Goal: Communication & Community: Answer question/provide support

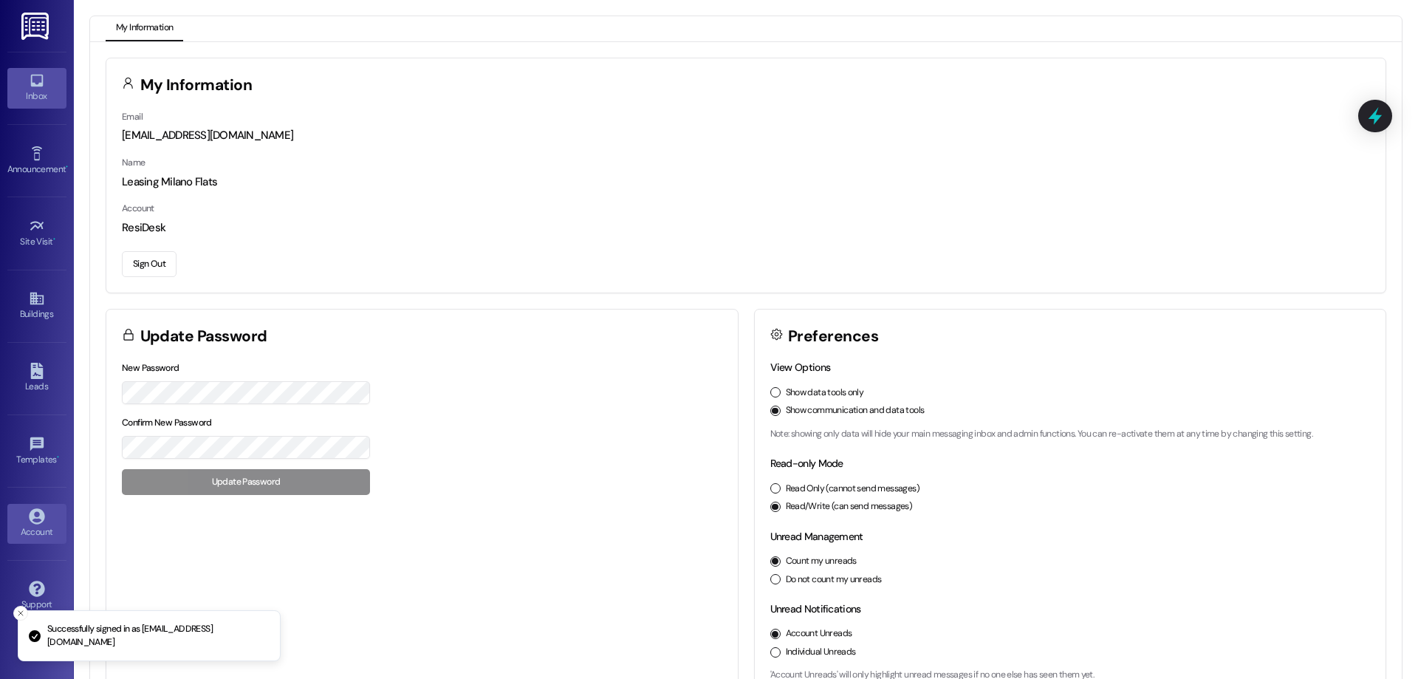
click at [39, 89] on div "Inbox" at bounding box center [37, 96] width 74 height 15
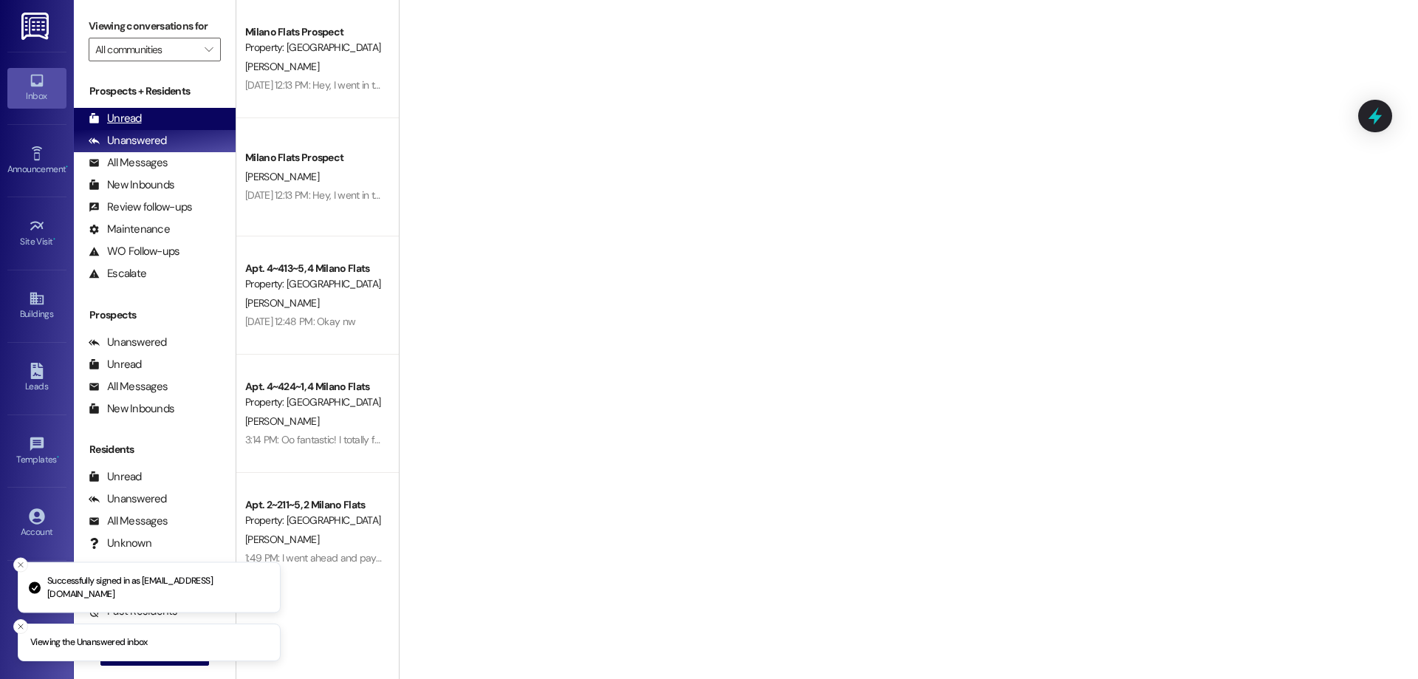
drag, startPoint x: 133, startPoint y: 126, endPoint x: 132, endPoint y: 109, distance: 17.0
click at [133, 126] on div "Unread" at bounding box center [115, 119] width 53 height 16
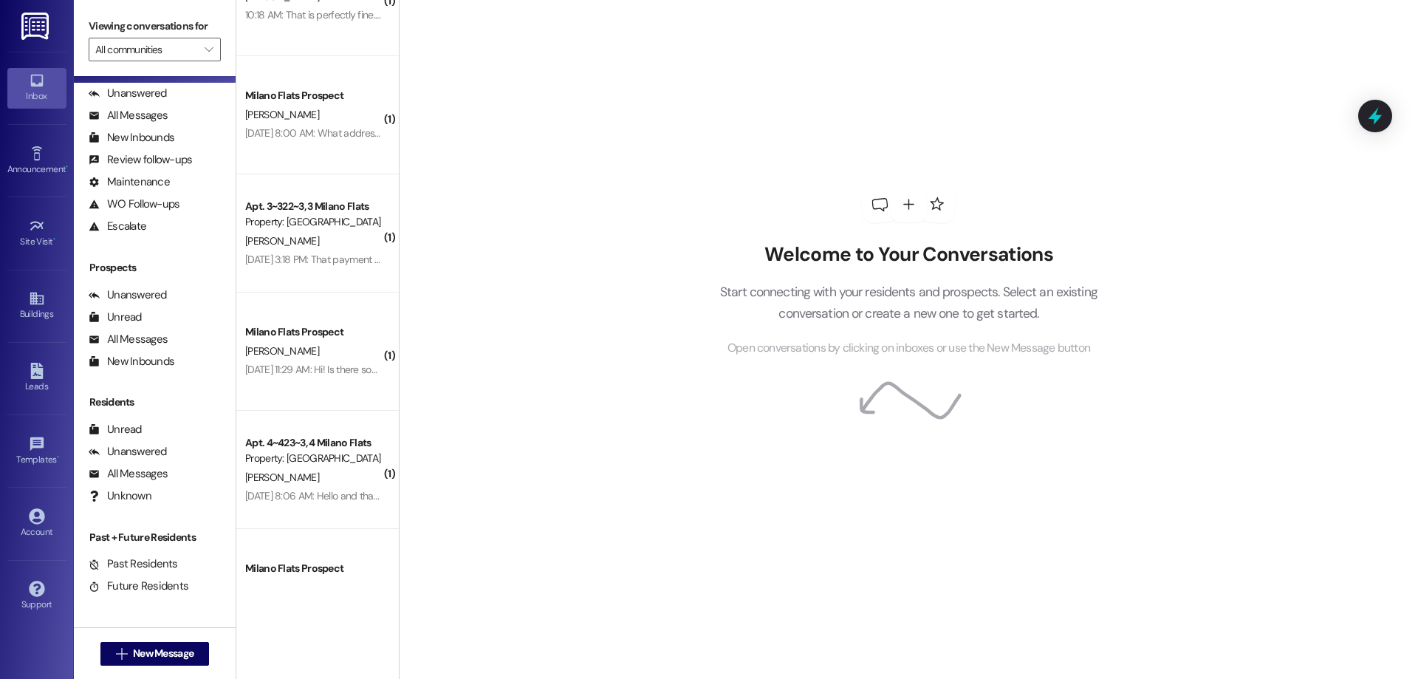
scroll to position [253, 0]
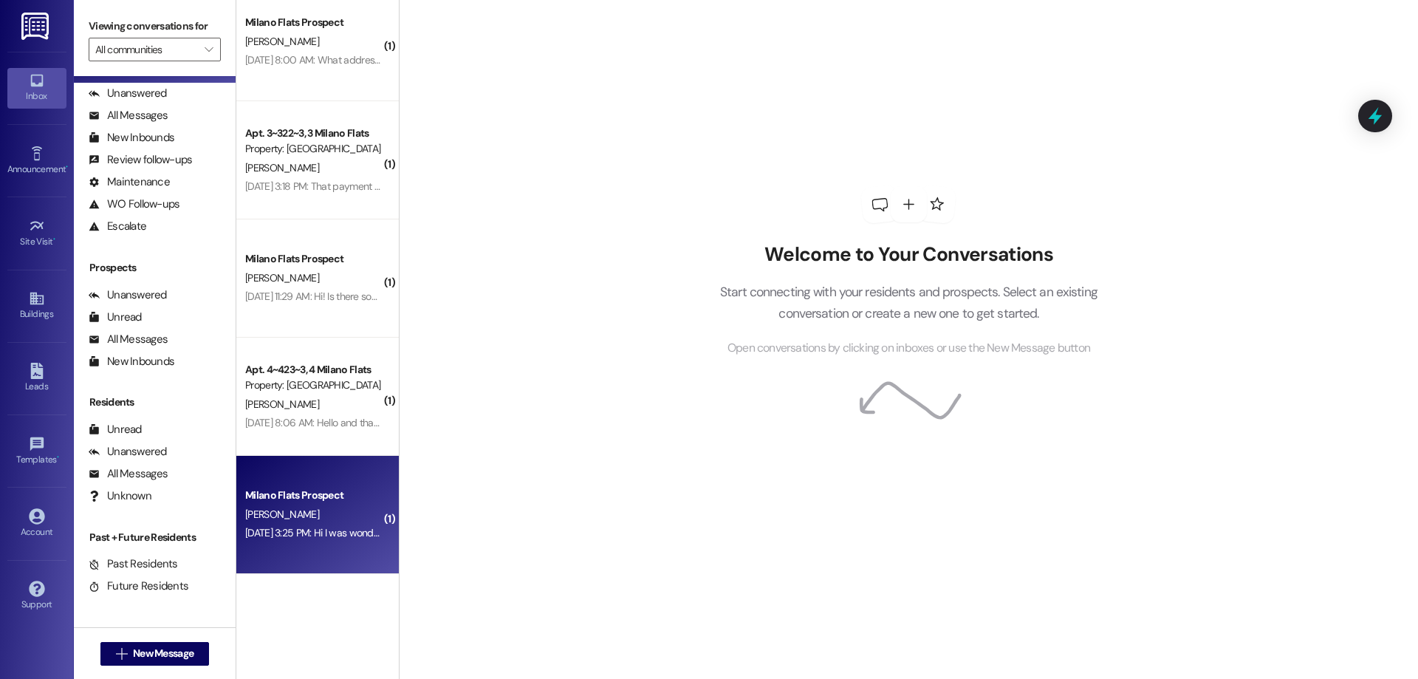
click at [282, 530] on div "[DATE] 3:25 PM: Hi I was wondering if the room assignments are finalized yet? […" at bounding box center [409, 532] width 328 height 13
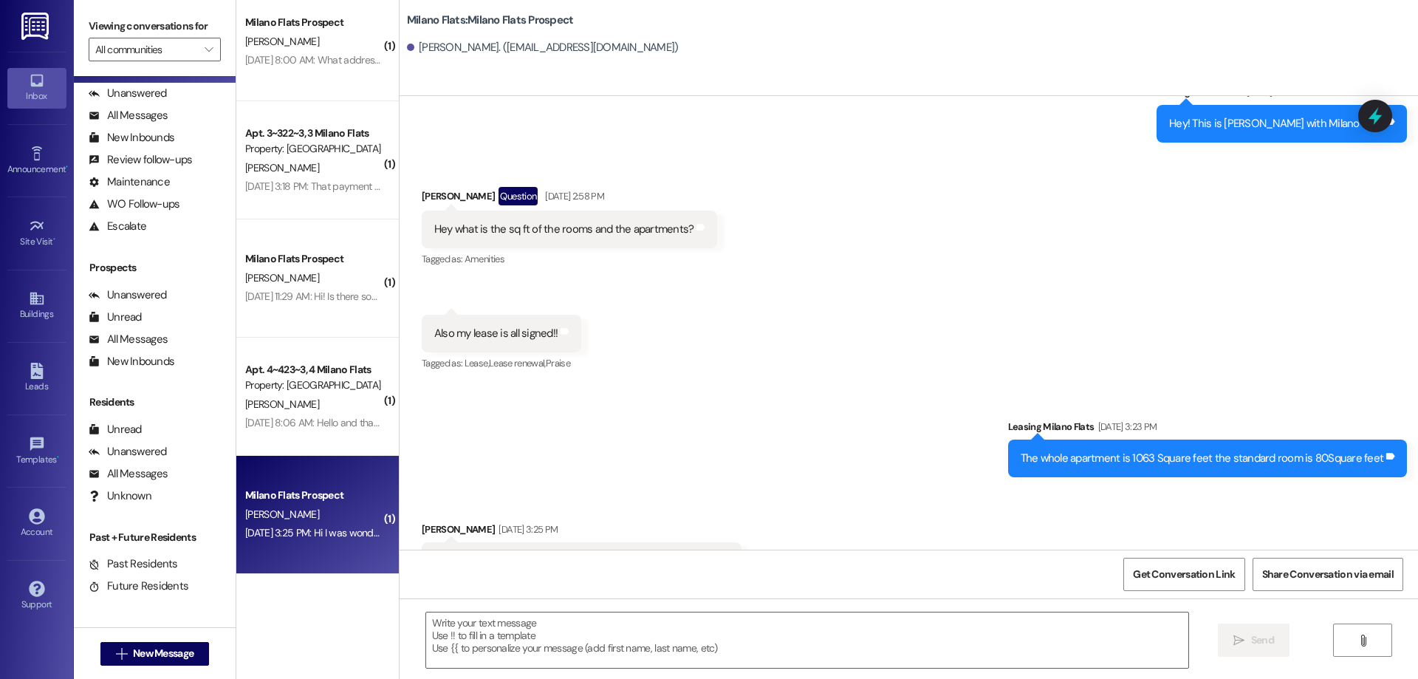
scroll to position [304, 0]
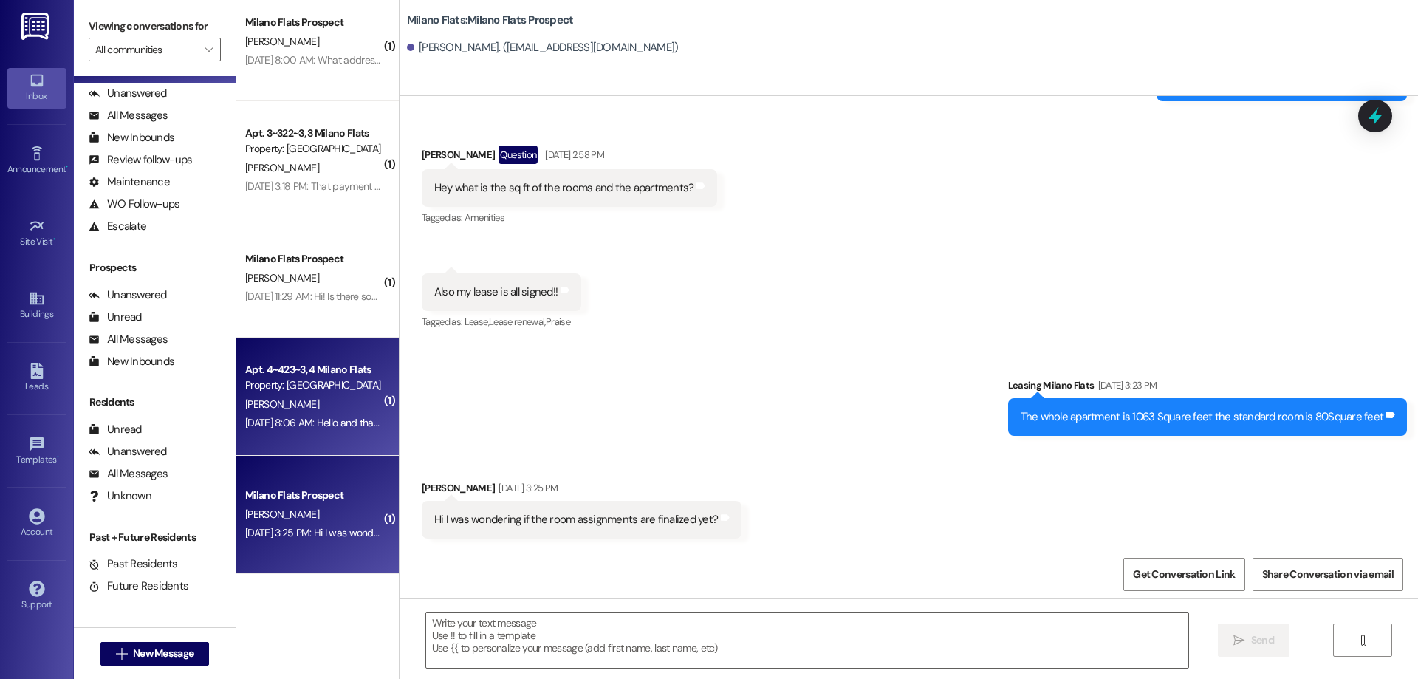
click at [322, 428] on div "[DATE] 8:06 AM: Hello and thank you for contacting Milano Flats. You have reach…" at bounding box center [725, 422] width 960 height 13
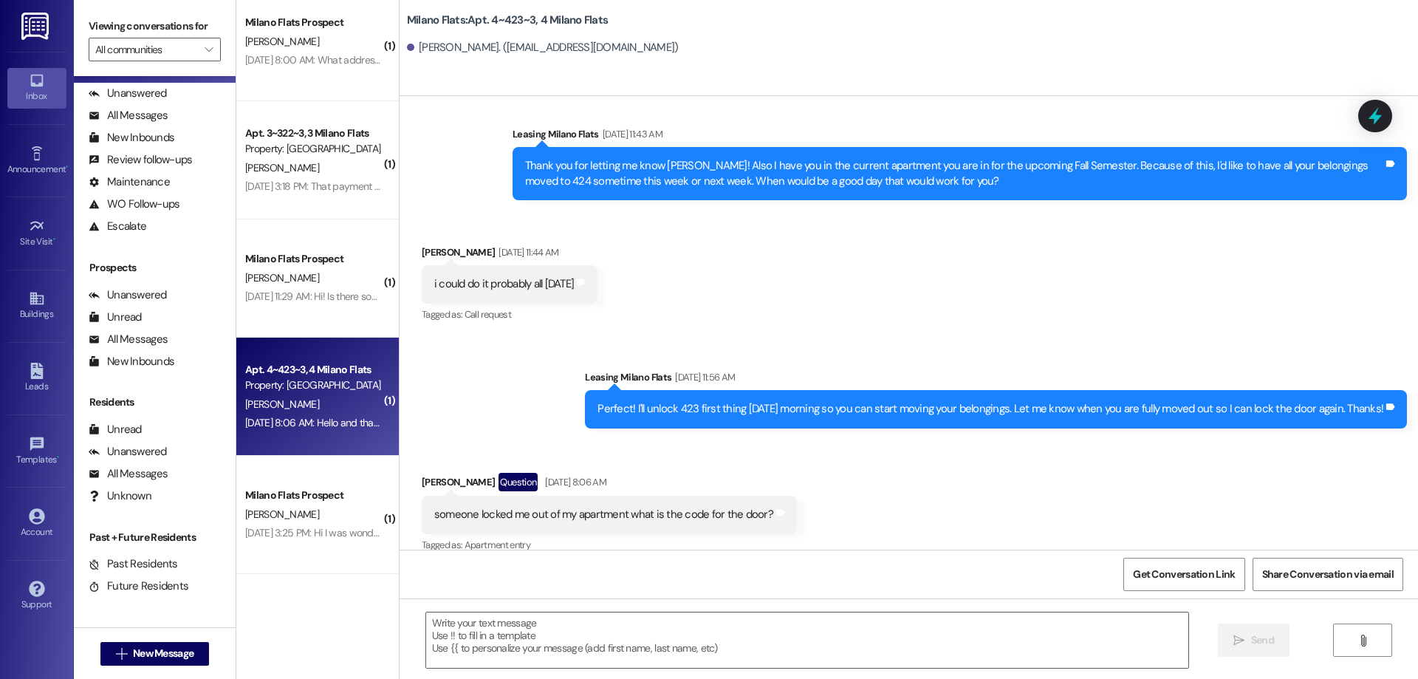
scroll to position [17015, 0]
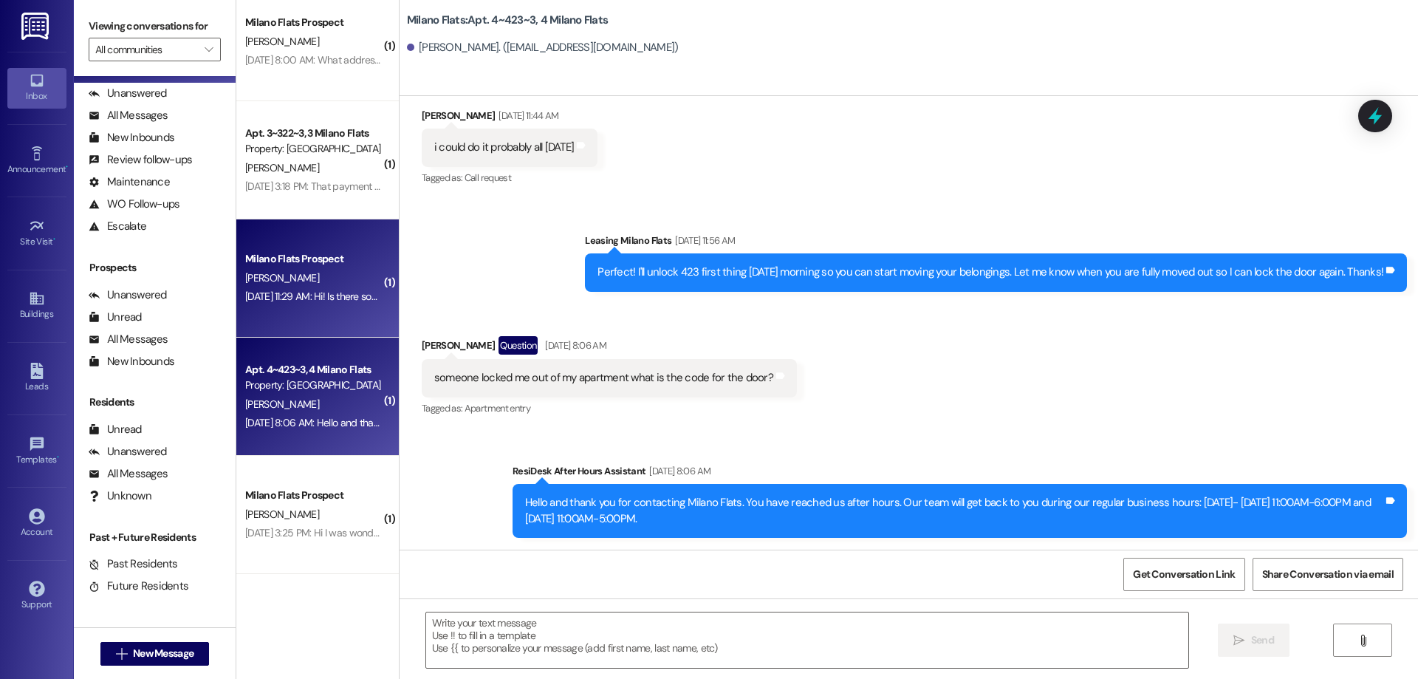
click at [312, 303] on div "[DATE] 11:29 AM: Hi! Is there someone I can talk to about canceling my lease th…" at bounding box center [419, 296] width 349 height 13
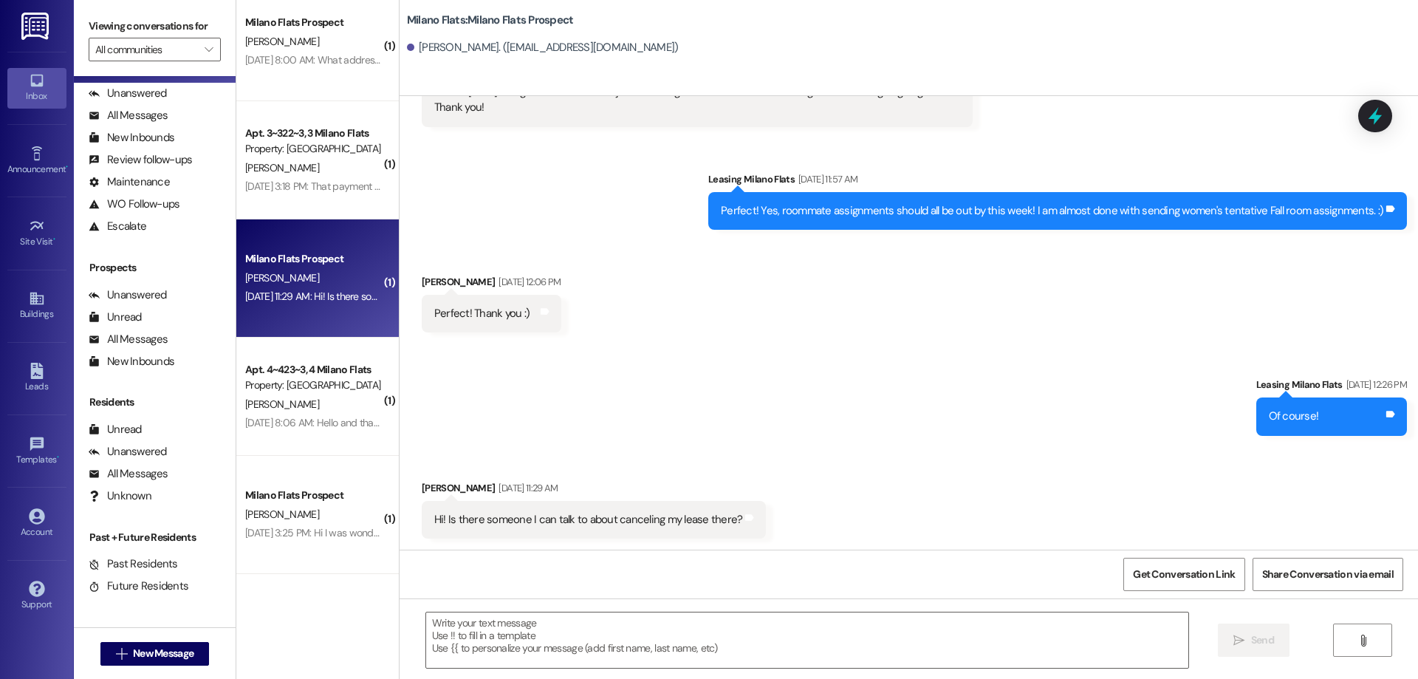
scroll to position [3725, 0]
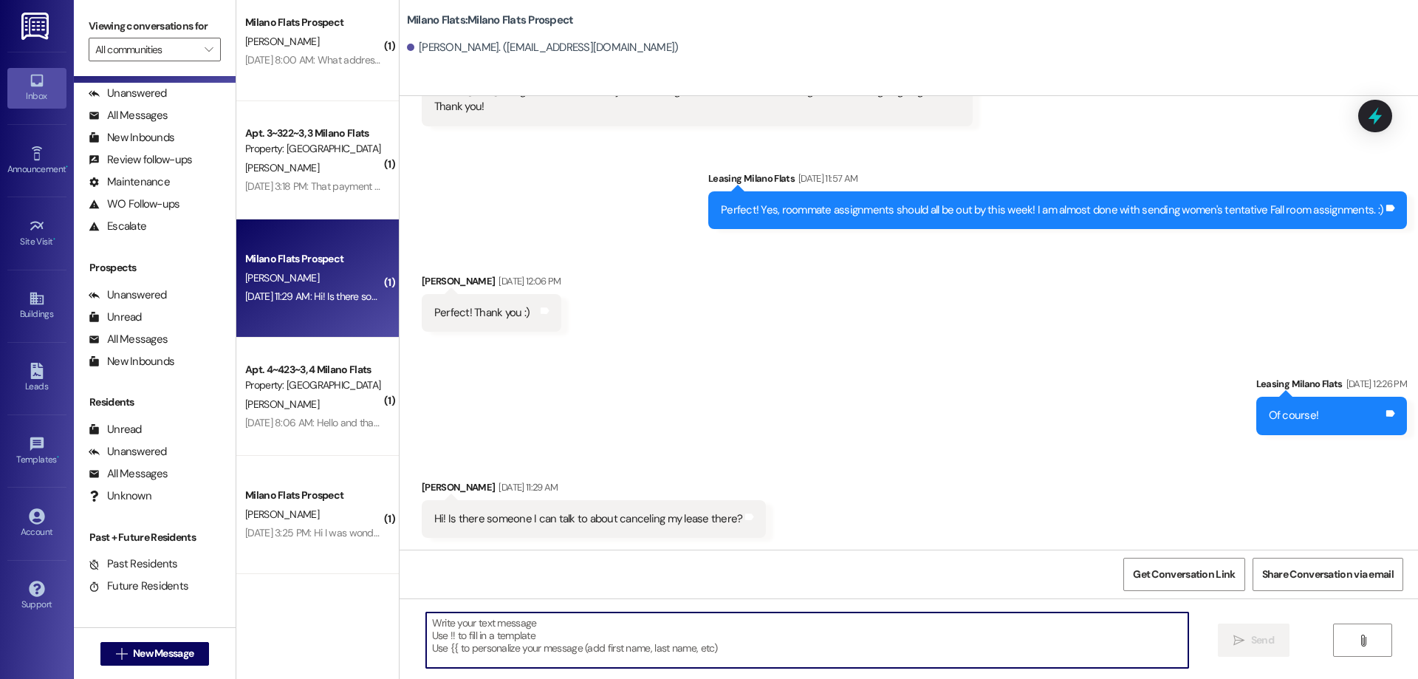
click at [516, 616] on textarea at bounding box center [807, 639] width 762 height 55
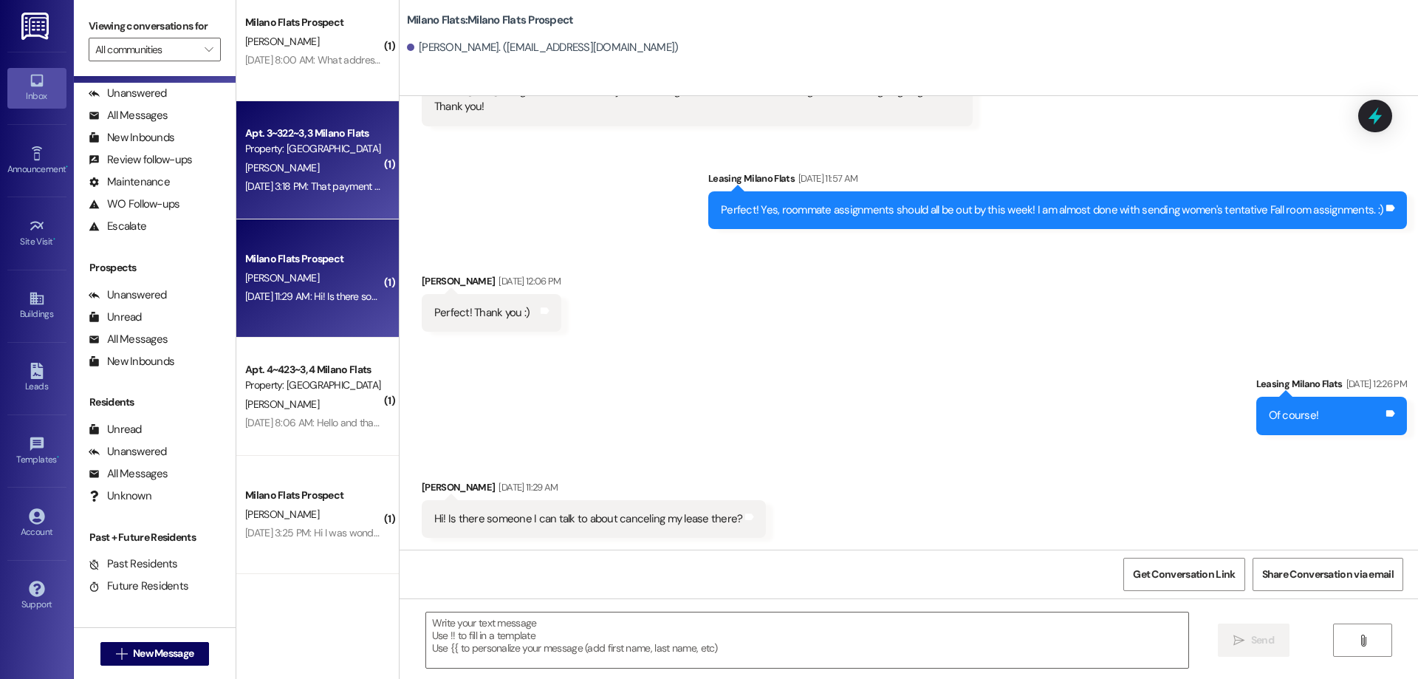
click at [302, 168] on div "[PERSON_NAME]" at bounding box center [314, 168] width 140 height 18
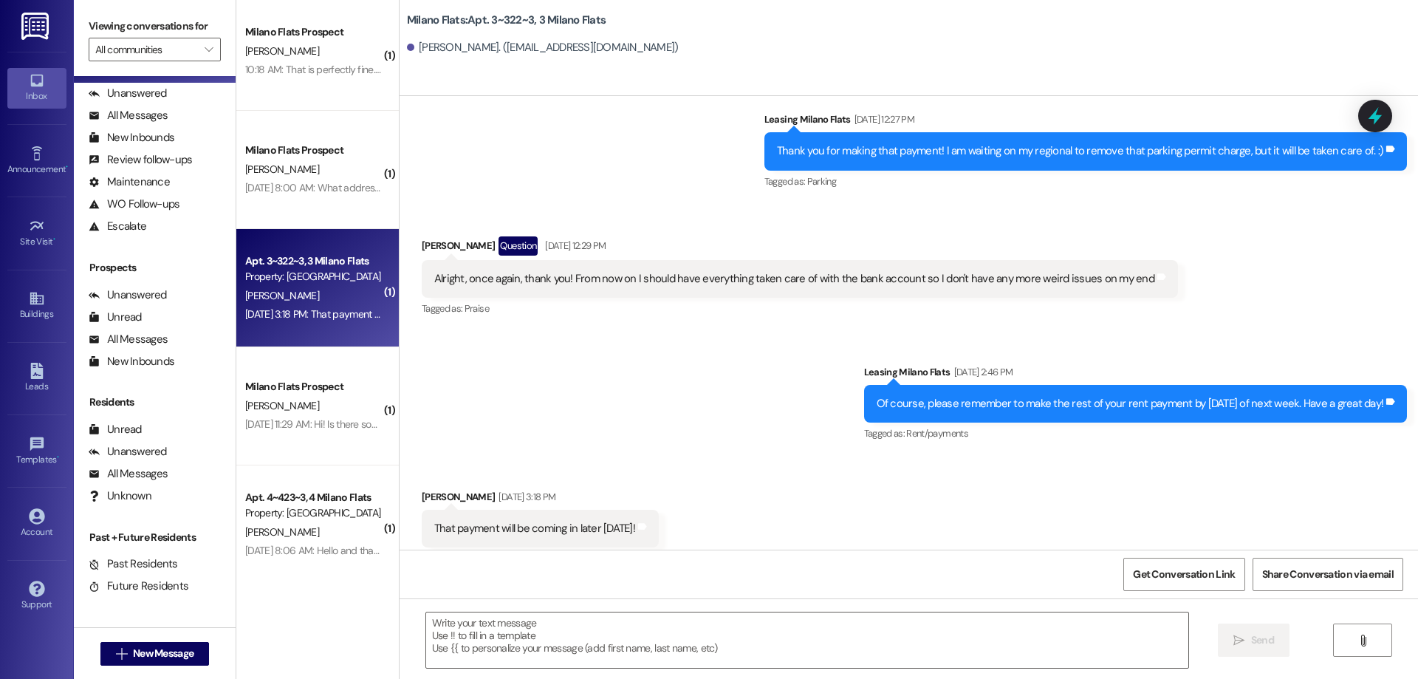
scroll to position [106, 0]
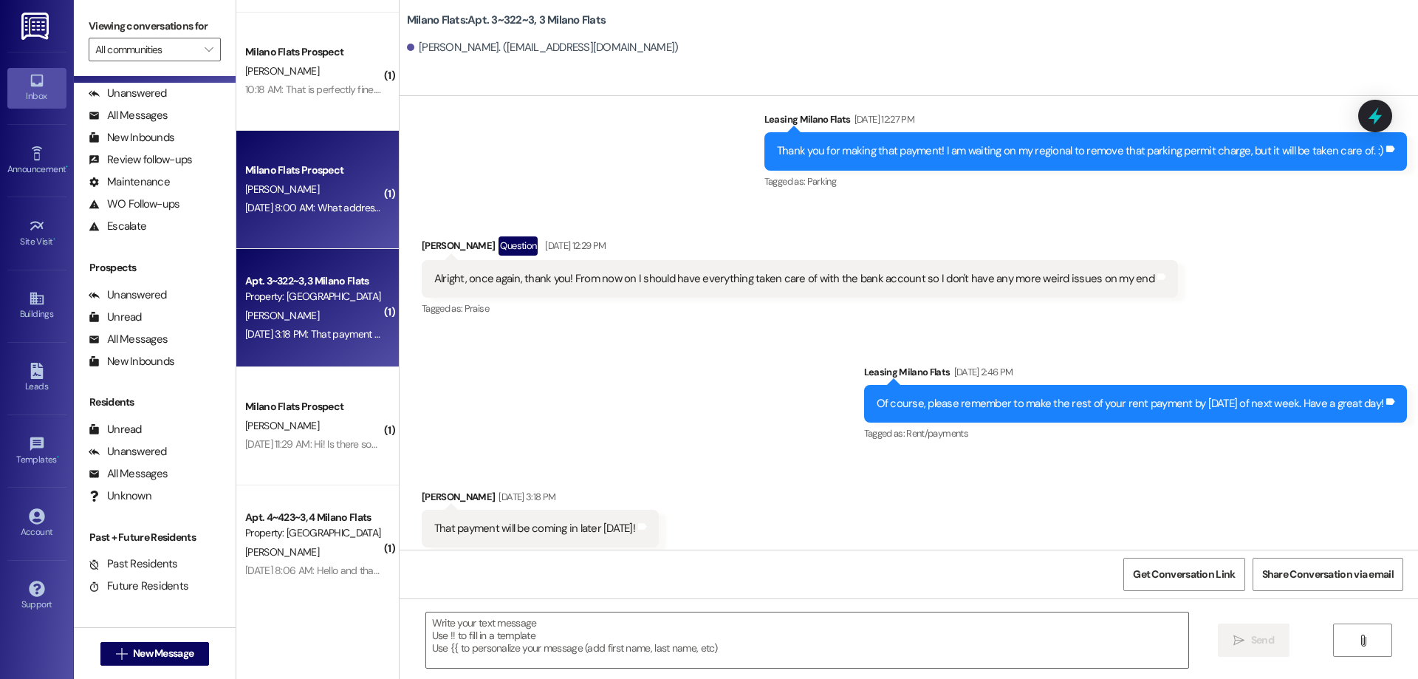
click at [326, 226] on div "Milano Flats Prospect [PERSON_NAME] [DATE] 8:00 AM: What address do I use to ha…" at bounding box center [317, 190] width 162 height 118
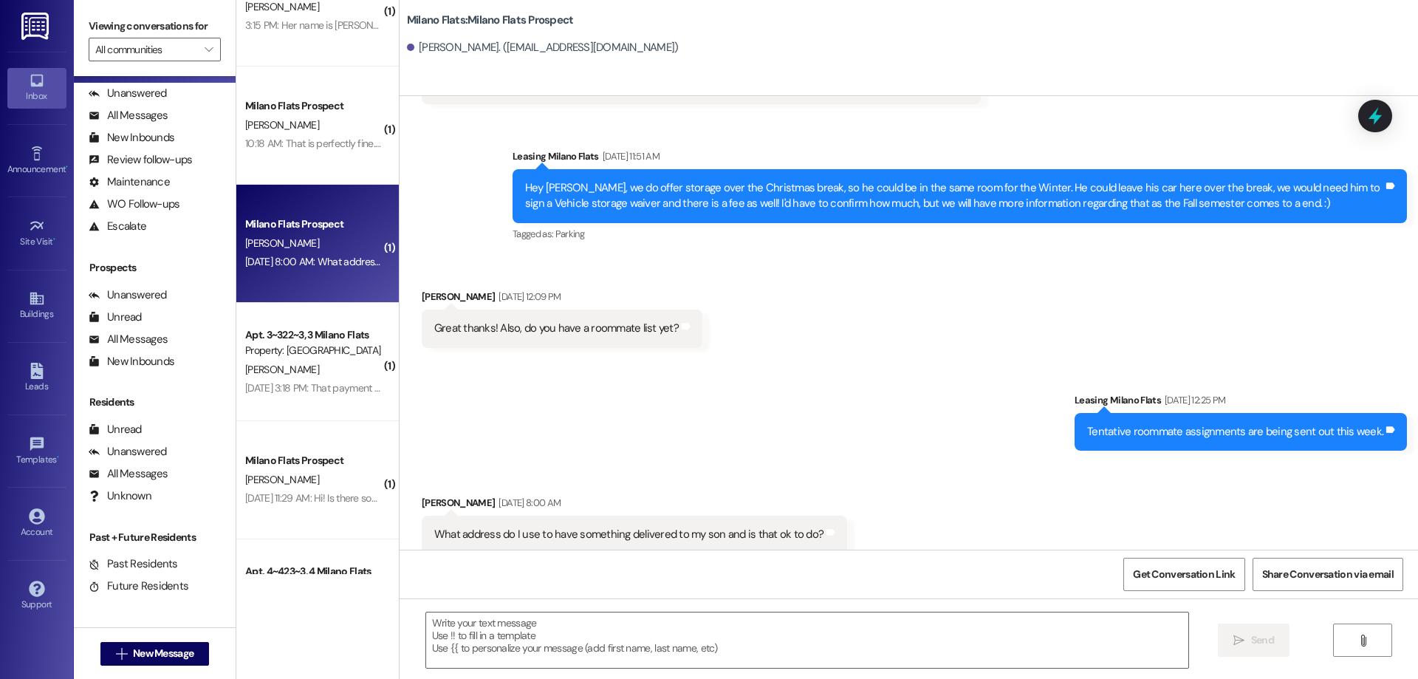
scroll to position [0, 0]
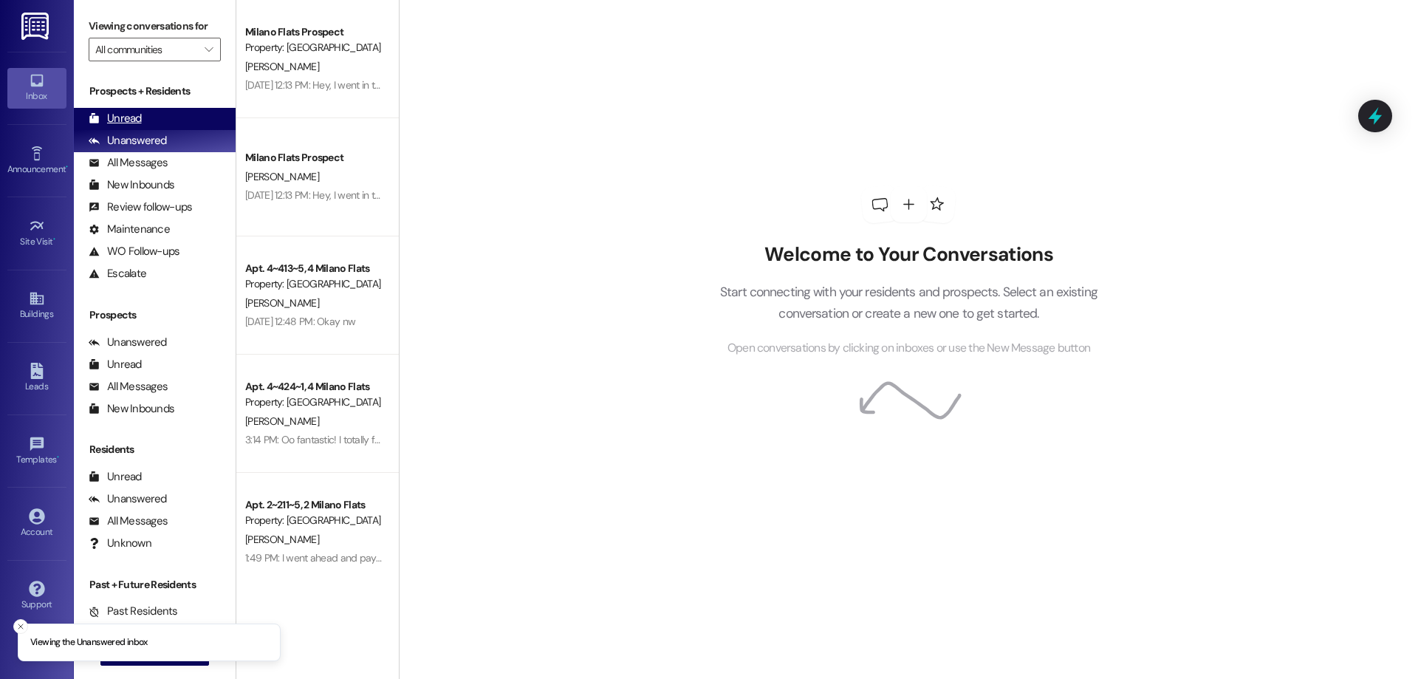
click at [147, 126] on div "Unread (0)" at bounding box center [155, 119] width 162 height 22
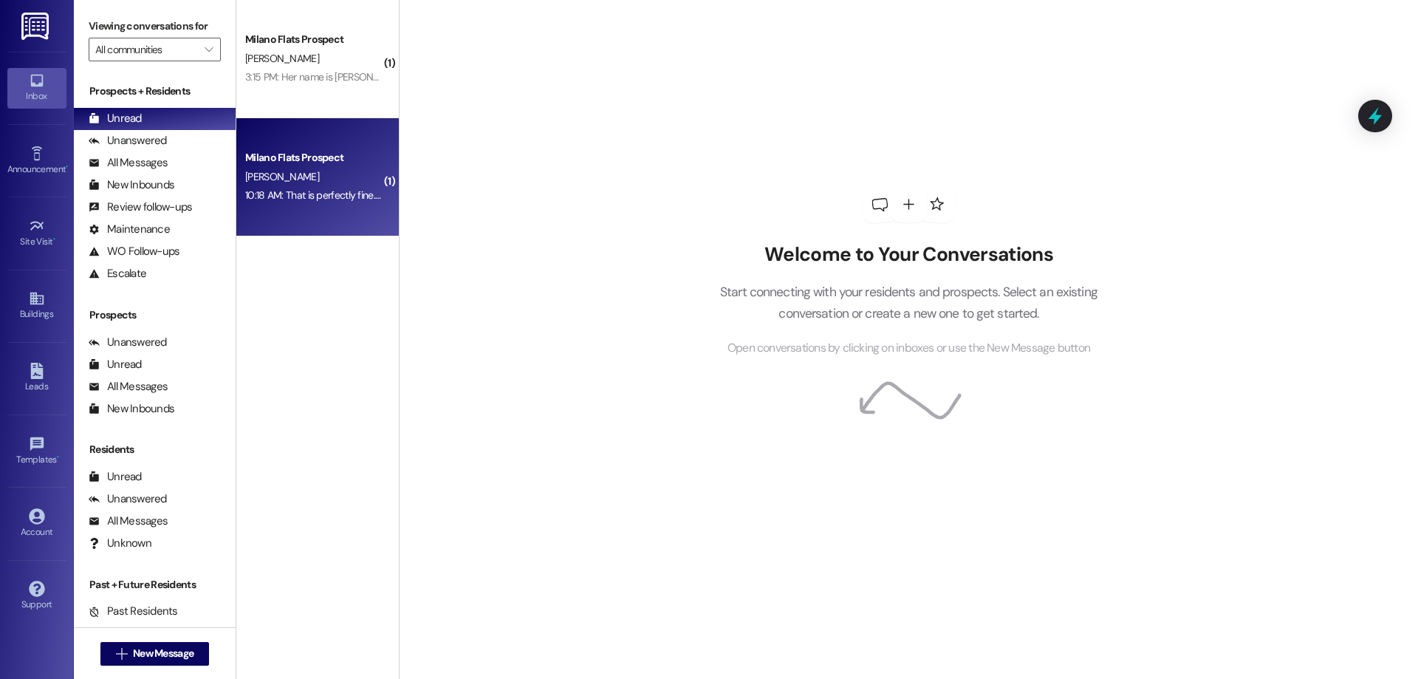
click at [323, 209] on div "Milano Flats Prospect [PERSON_NAME] 10:18 AM: That is perfectly fine. Are the b…" at bounding box center [317, 177] width 162 height 118
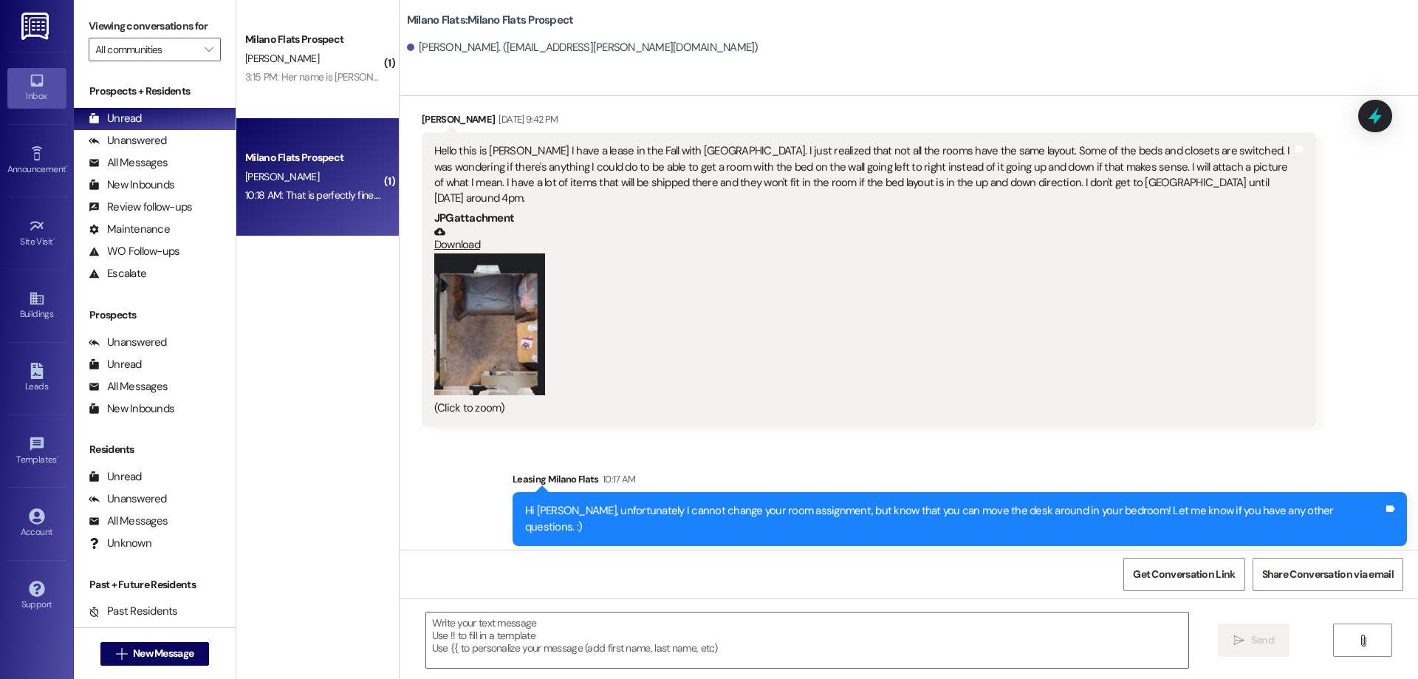
scroll to position [788, 0]
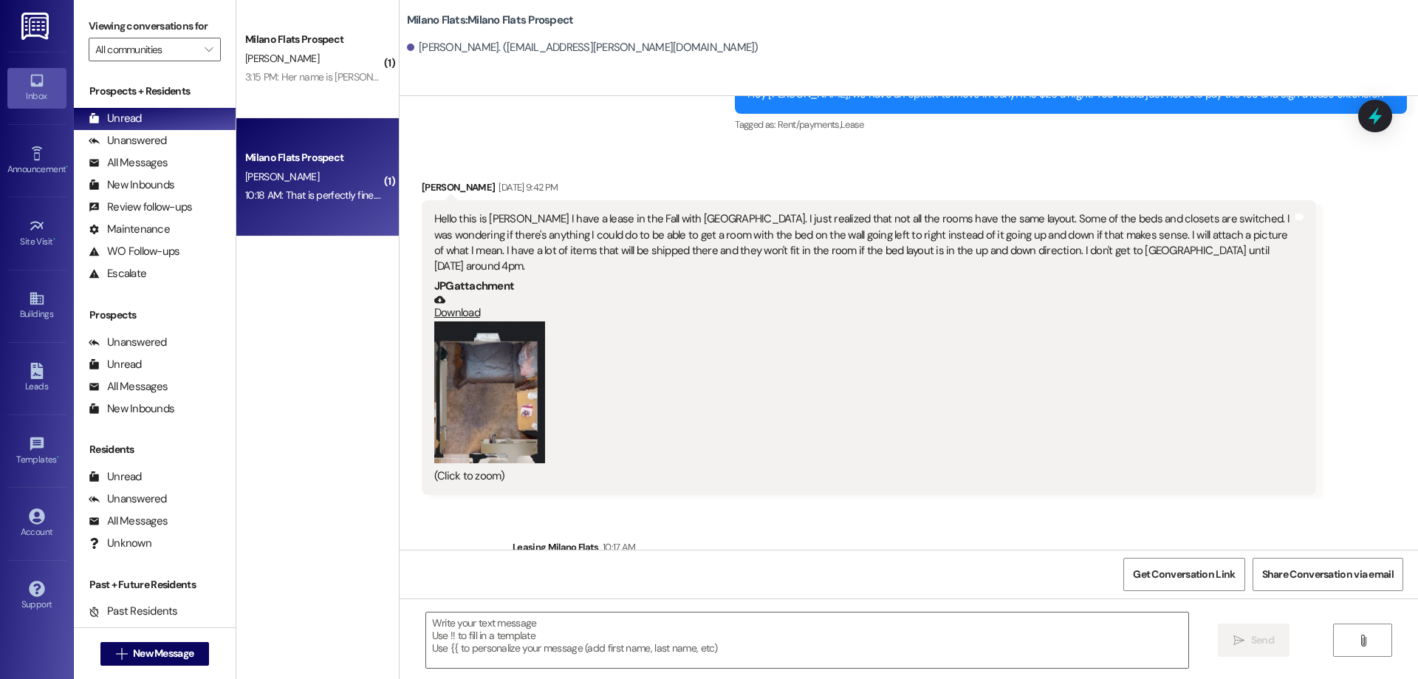
click at [500, 377] on button "Zoom image" at bounding box center [489, 392] width 111 height 143
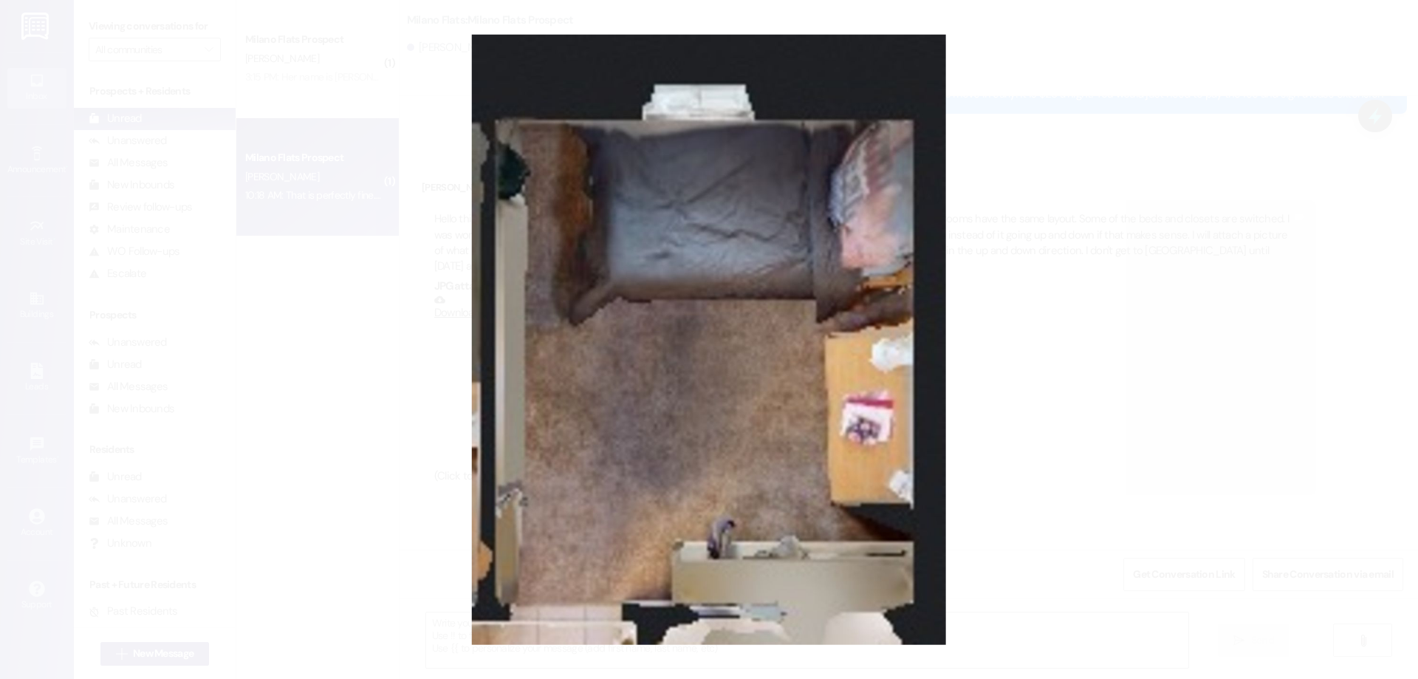
click at [458, 380] on button "Unzoom image" at bounding box center [709, 339] width 1418 height 679
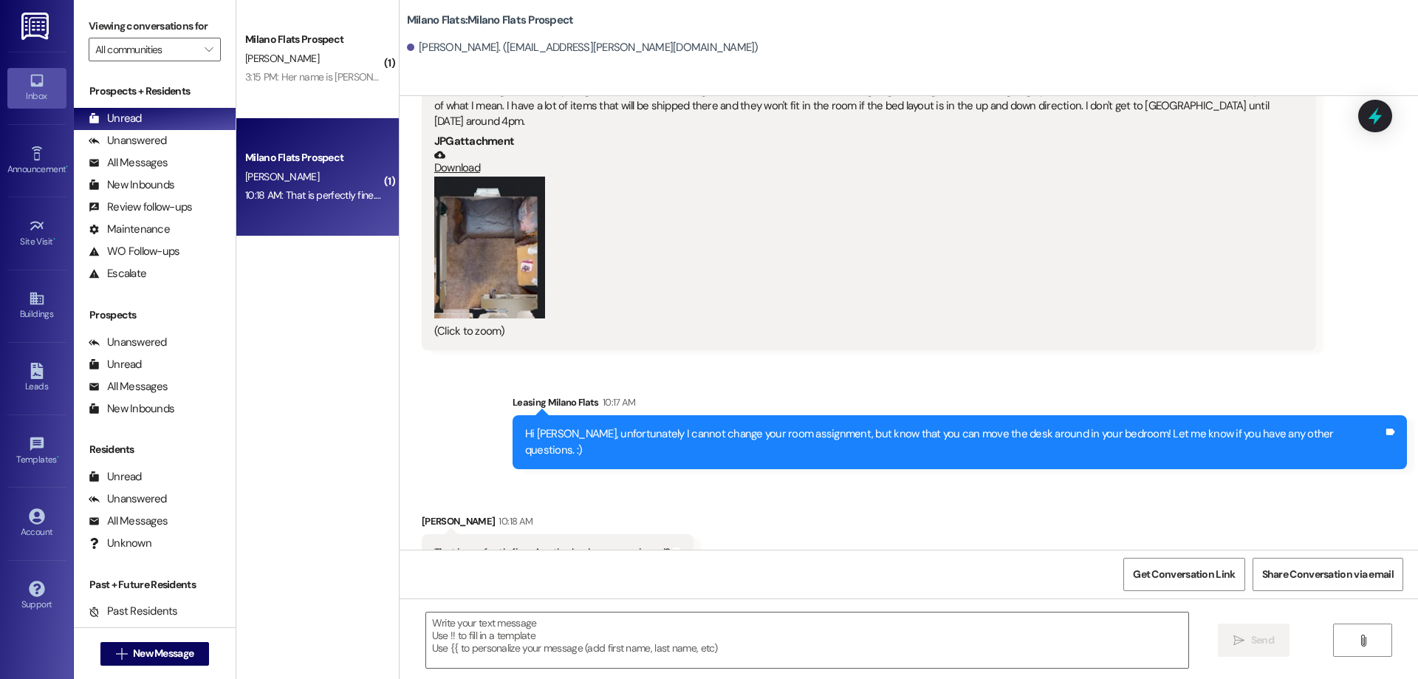
scroll to position [936, 0]
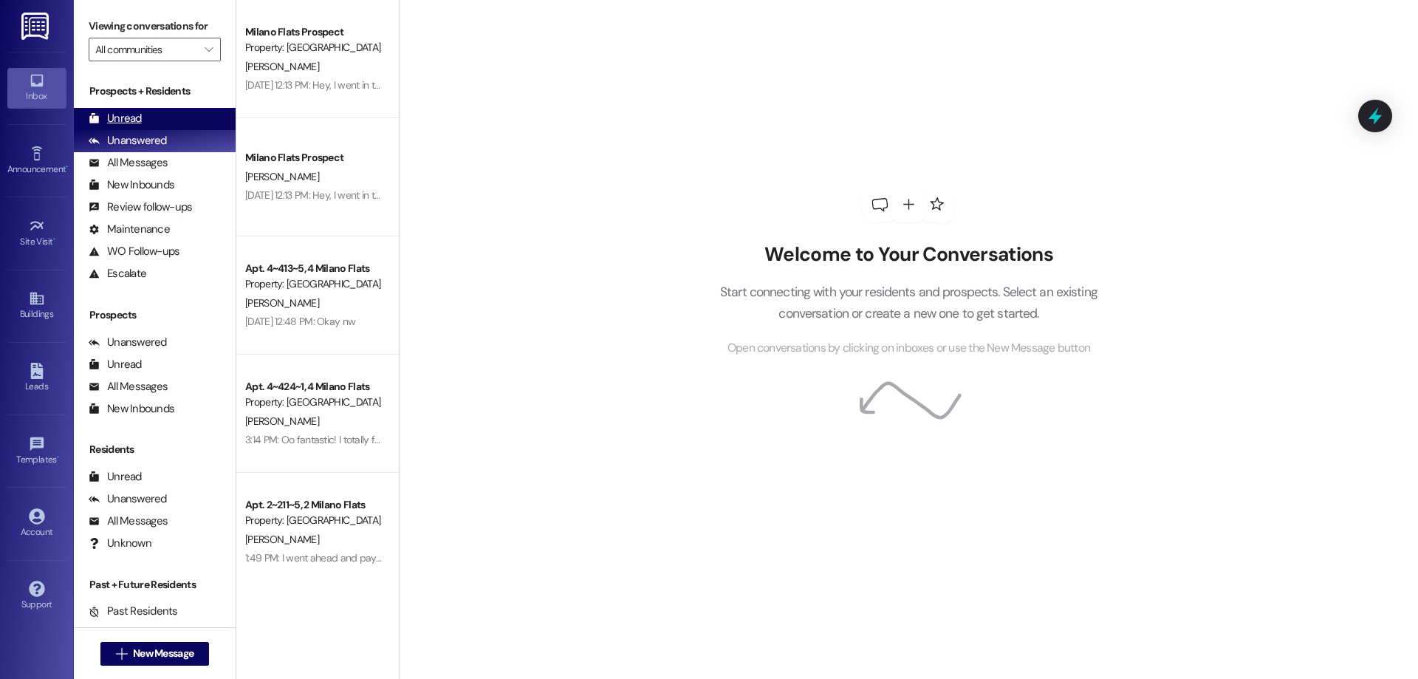
click at [158, 120] on div "Unread (0)" at bounding box center [155, 119] width 162 height 22
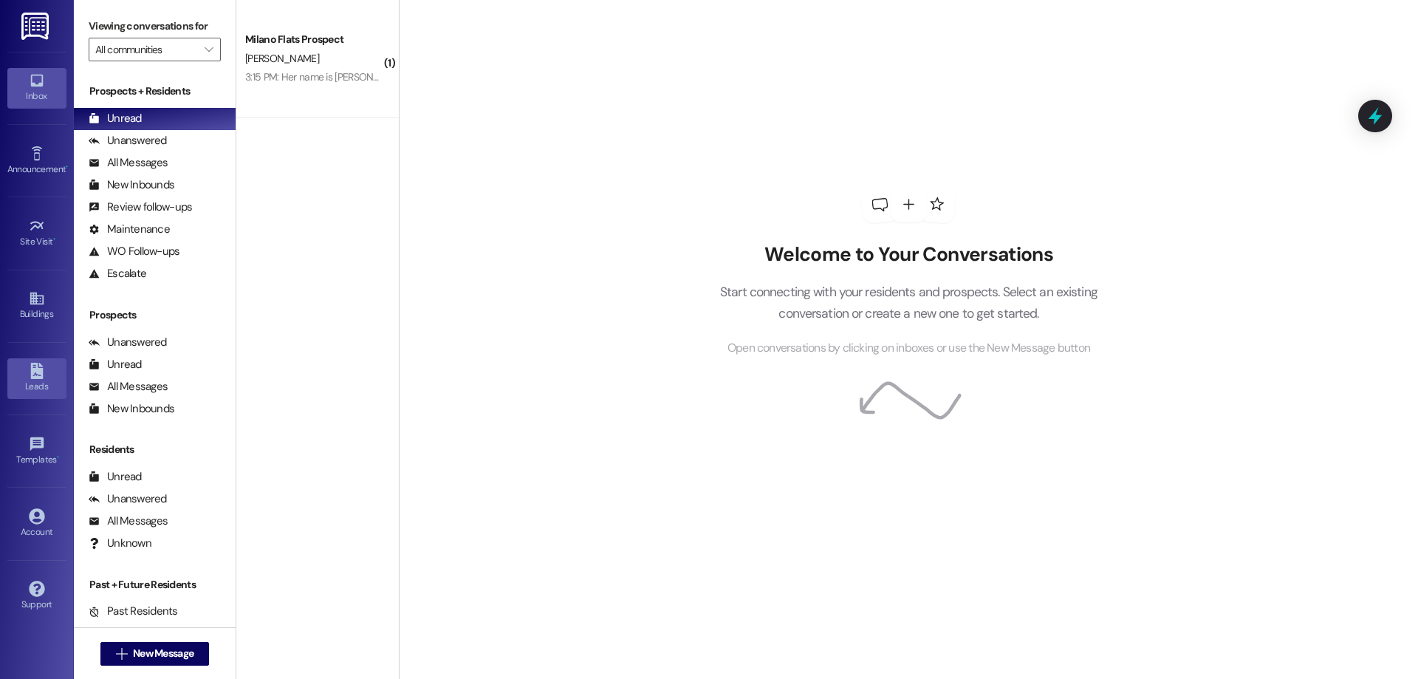
click at [31, 397] on link "Leads" at bounding box center [36, 378] width 59 height 40
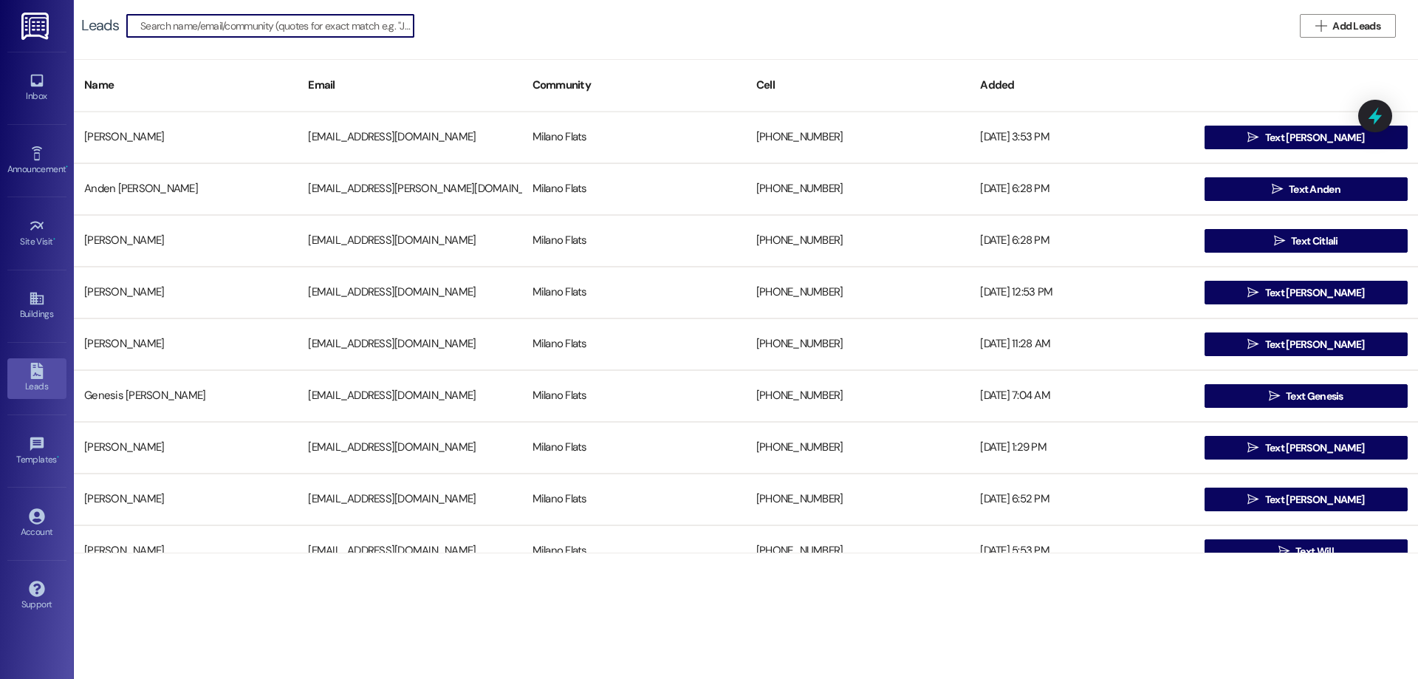
click at [196, 22] on input at bounding box center [276, 26] width 273 height 21
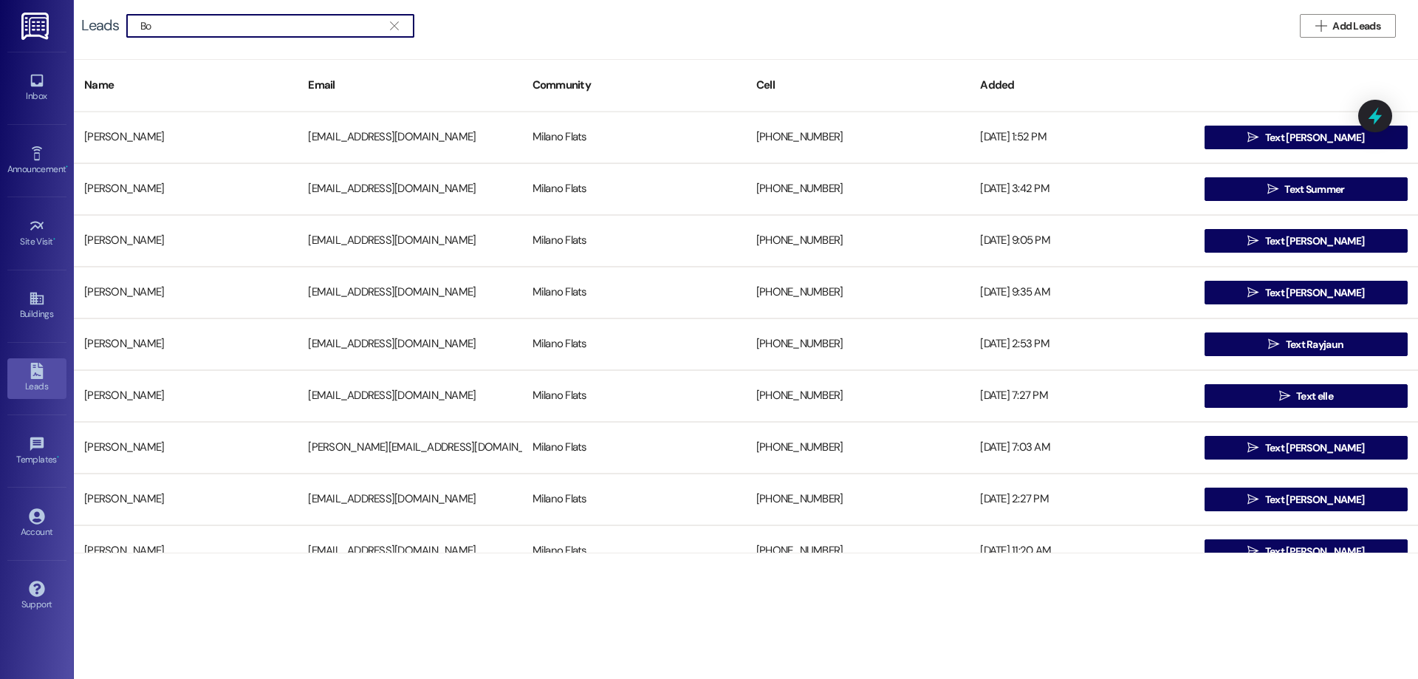
type input "B"
type input "M"
